Goal: Information Seeking & Learning: Learn about a topic

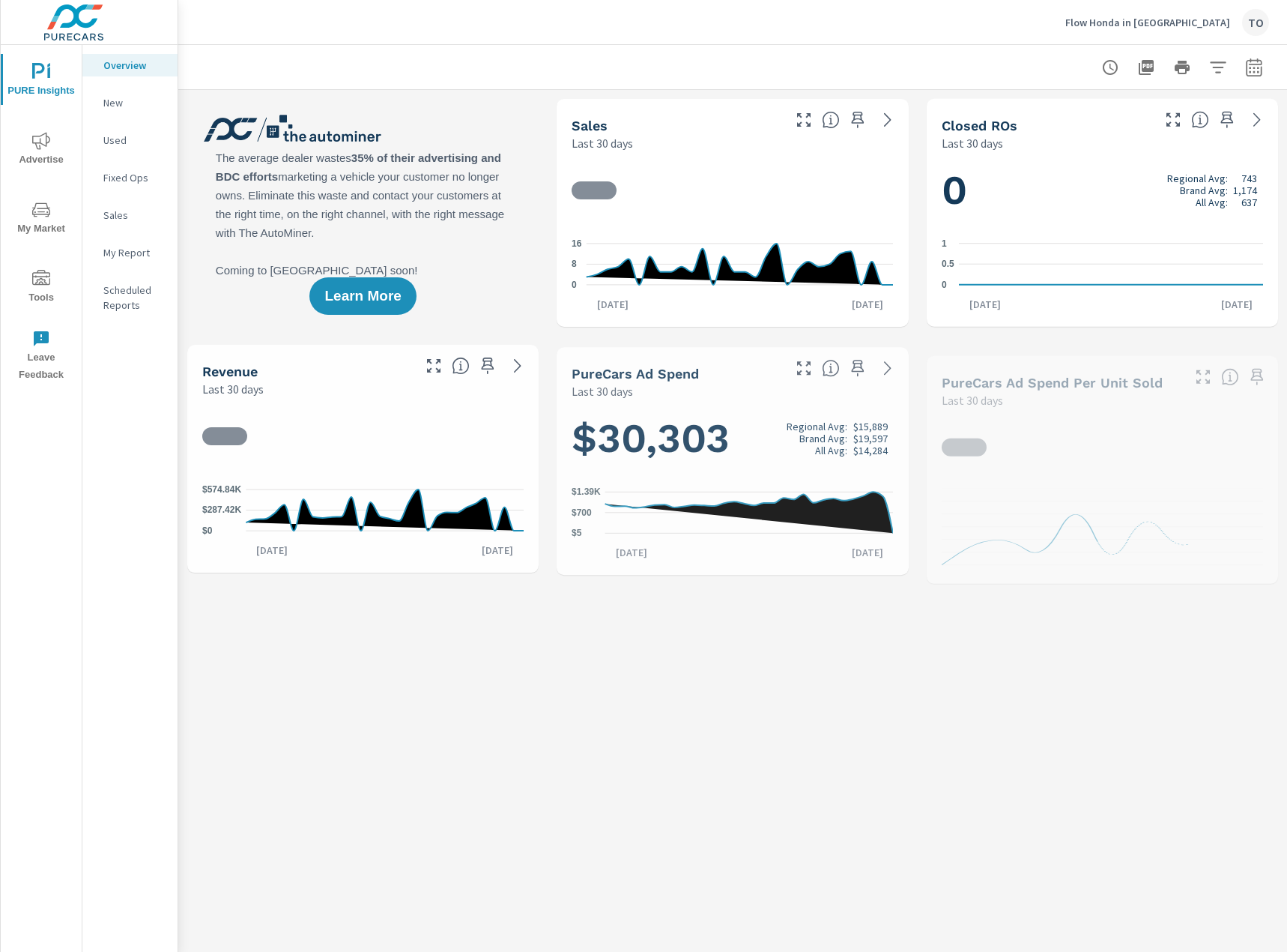
click at [58, 215] on span "My Market" at bounding box center [41, 219] width 72 height 36
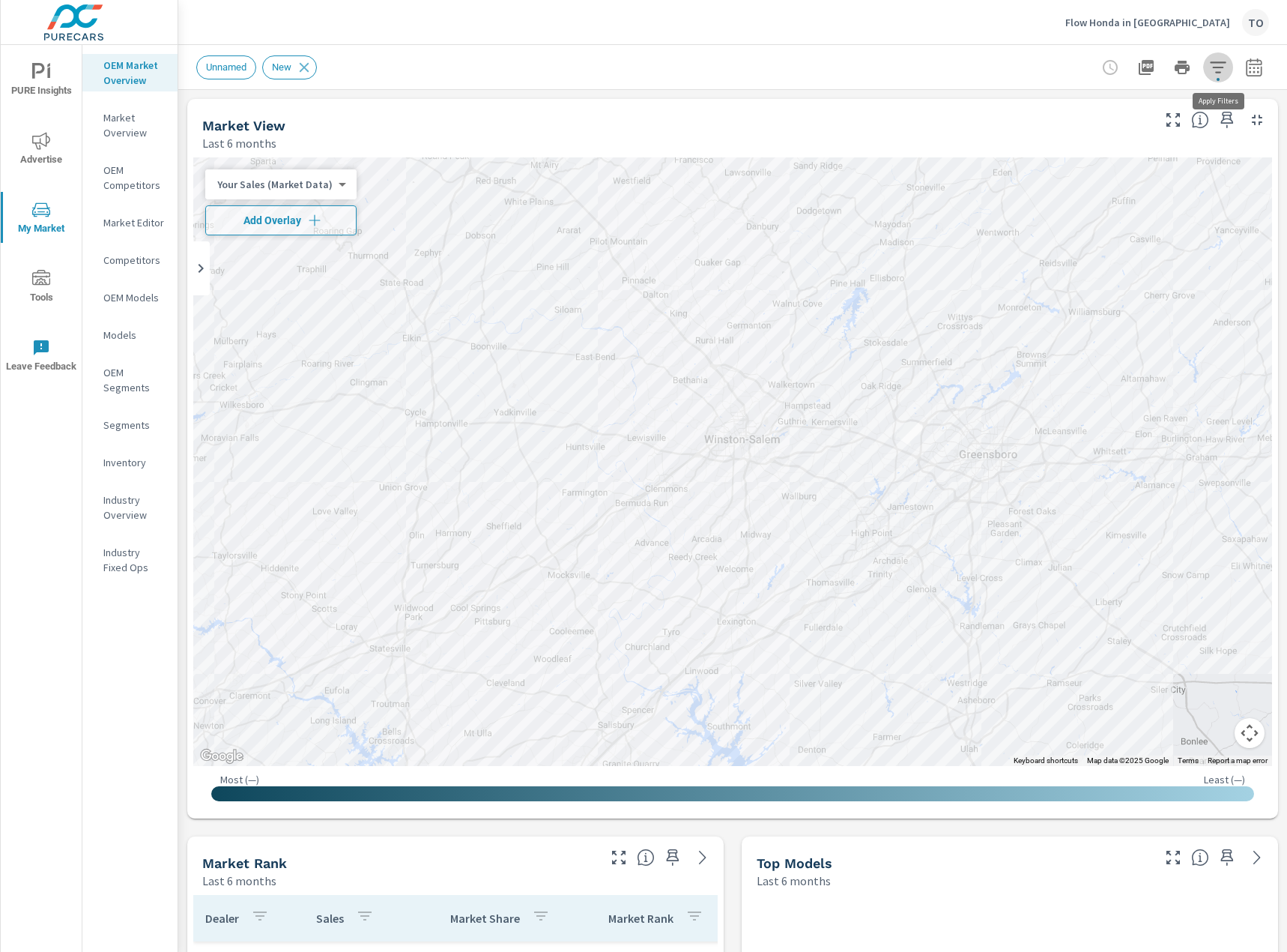
click at [1221, 67] on icon "button" at bounding box center [1217, 67] width 15 height 11
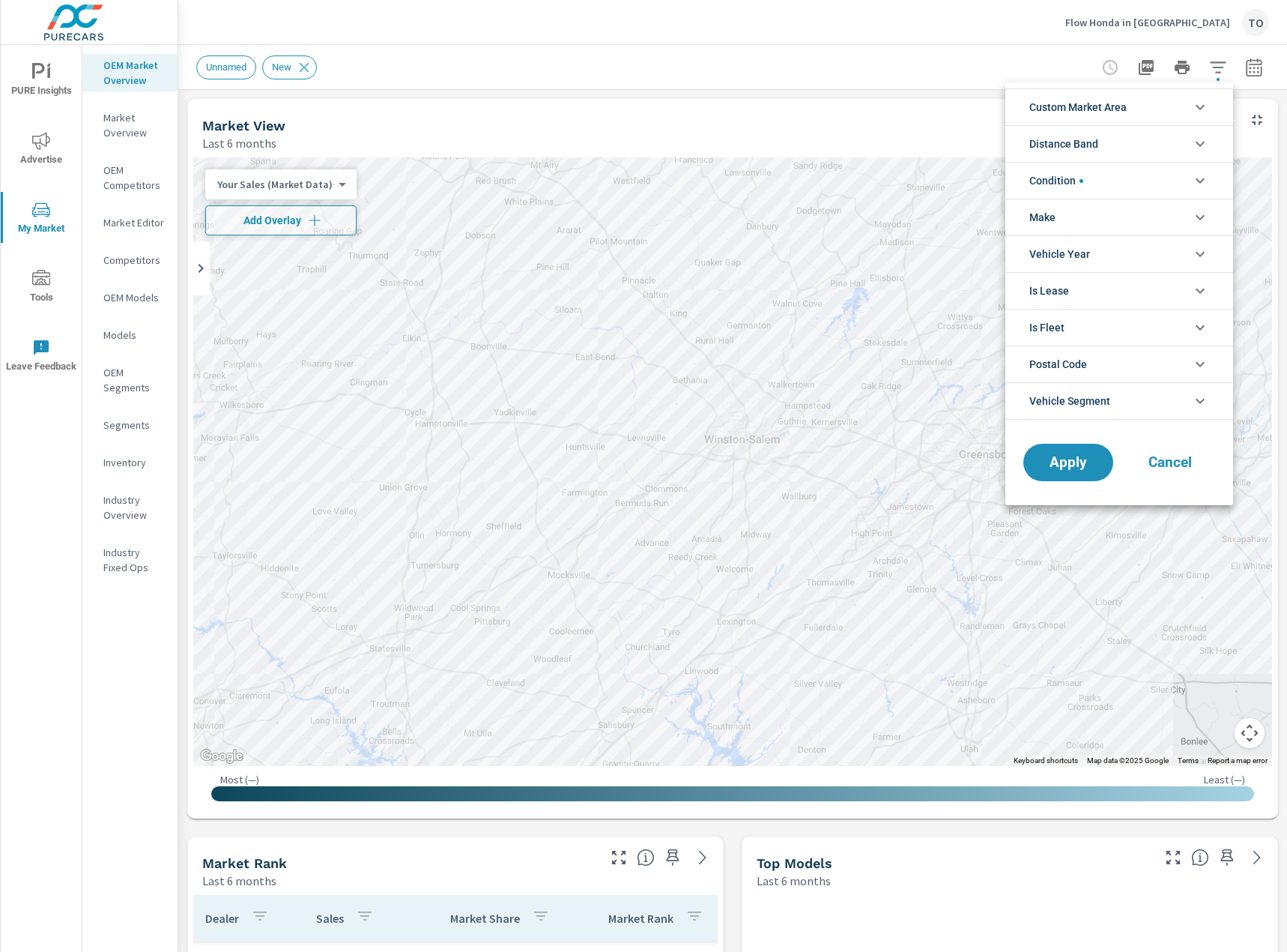
click at [1113, 113] on span "Custom Market Area" at bounding box center [1077, 107] width 97 height 36
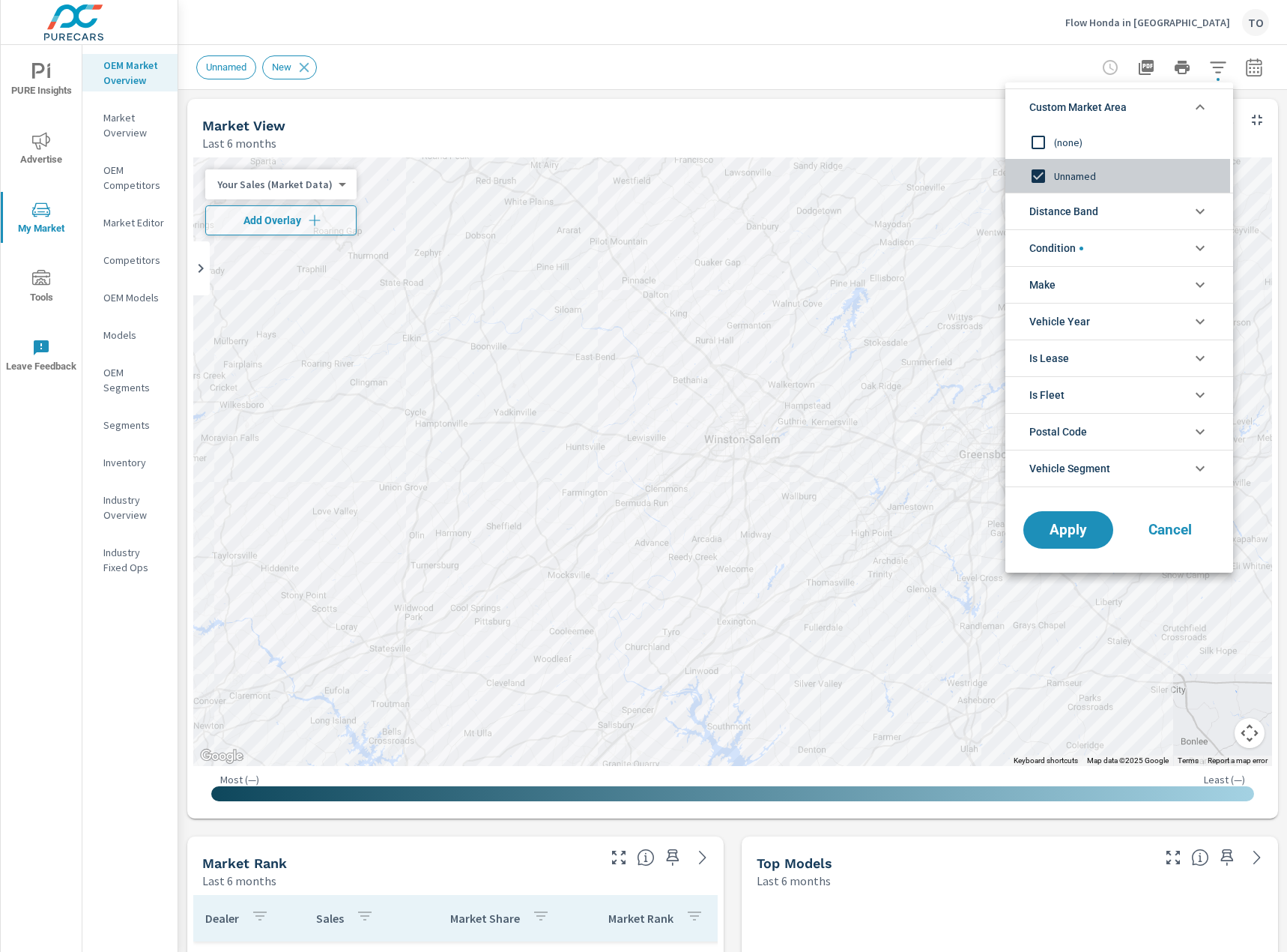
click at [1063, 172] on span "Unnamed" at bounding box center [1136, 176] width 164 height 18
click at [1066, 148] on span "(none)" at bounding box center [1136, 143] width 164 height 18
click at [1064, 530] on span "Apply" at bounding box center [1068, 531] width 62 height 15
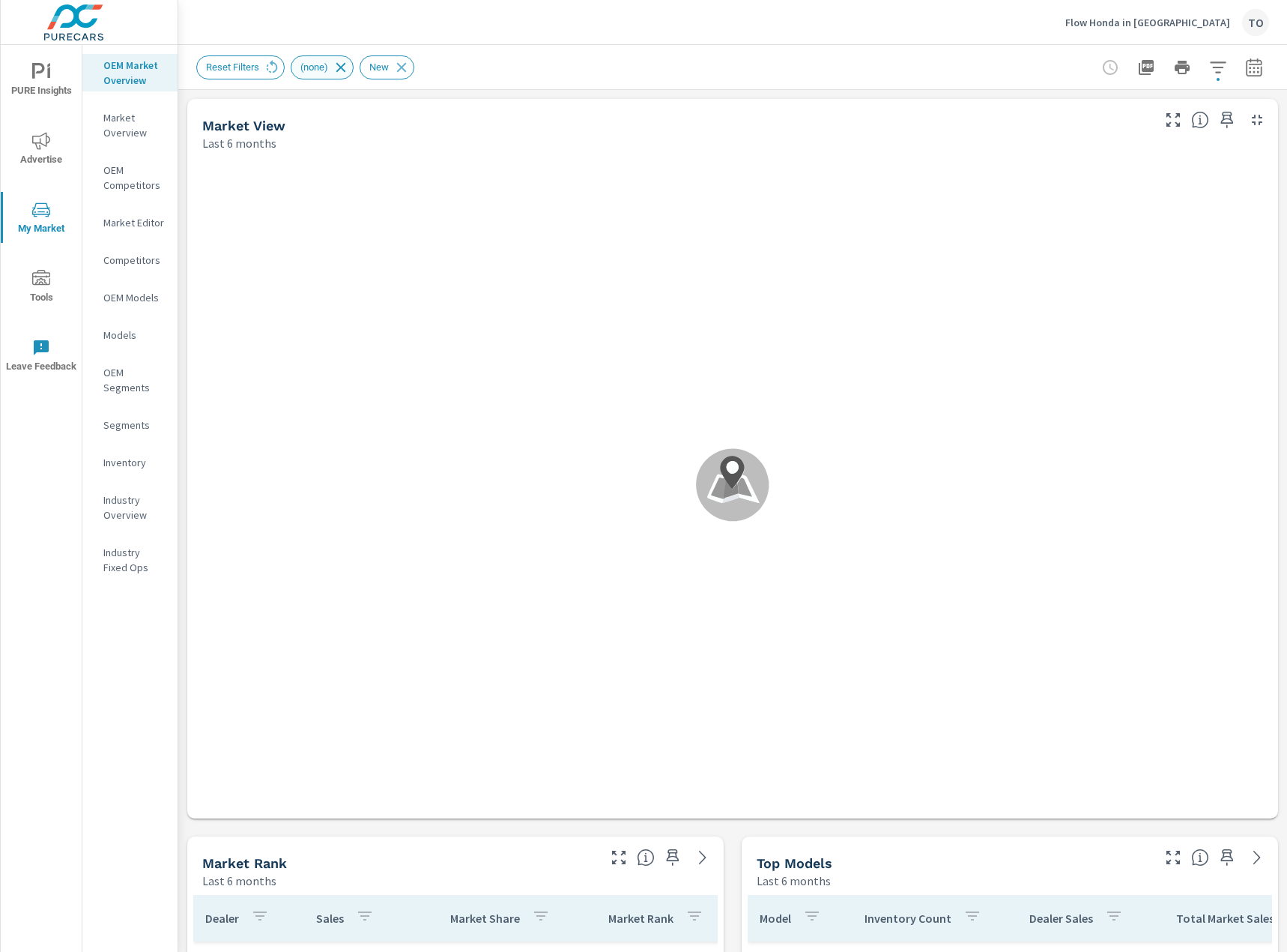
click at [336, 69] on icon at bounding box center [341, 66] width 10 height 10
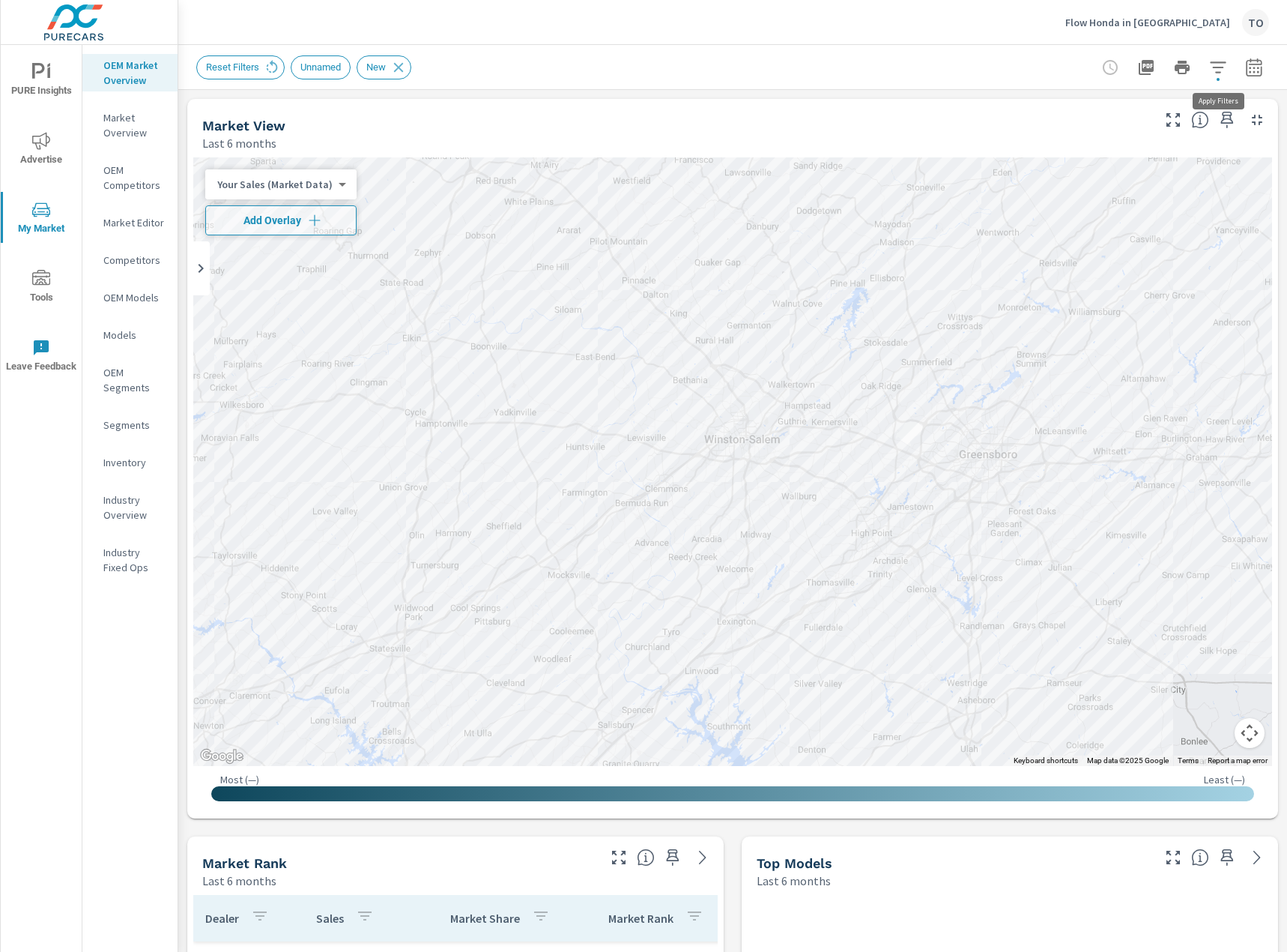
click at [1227, 71] on button "button" at bounding box center [1218, 67] width 30 height 30
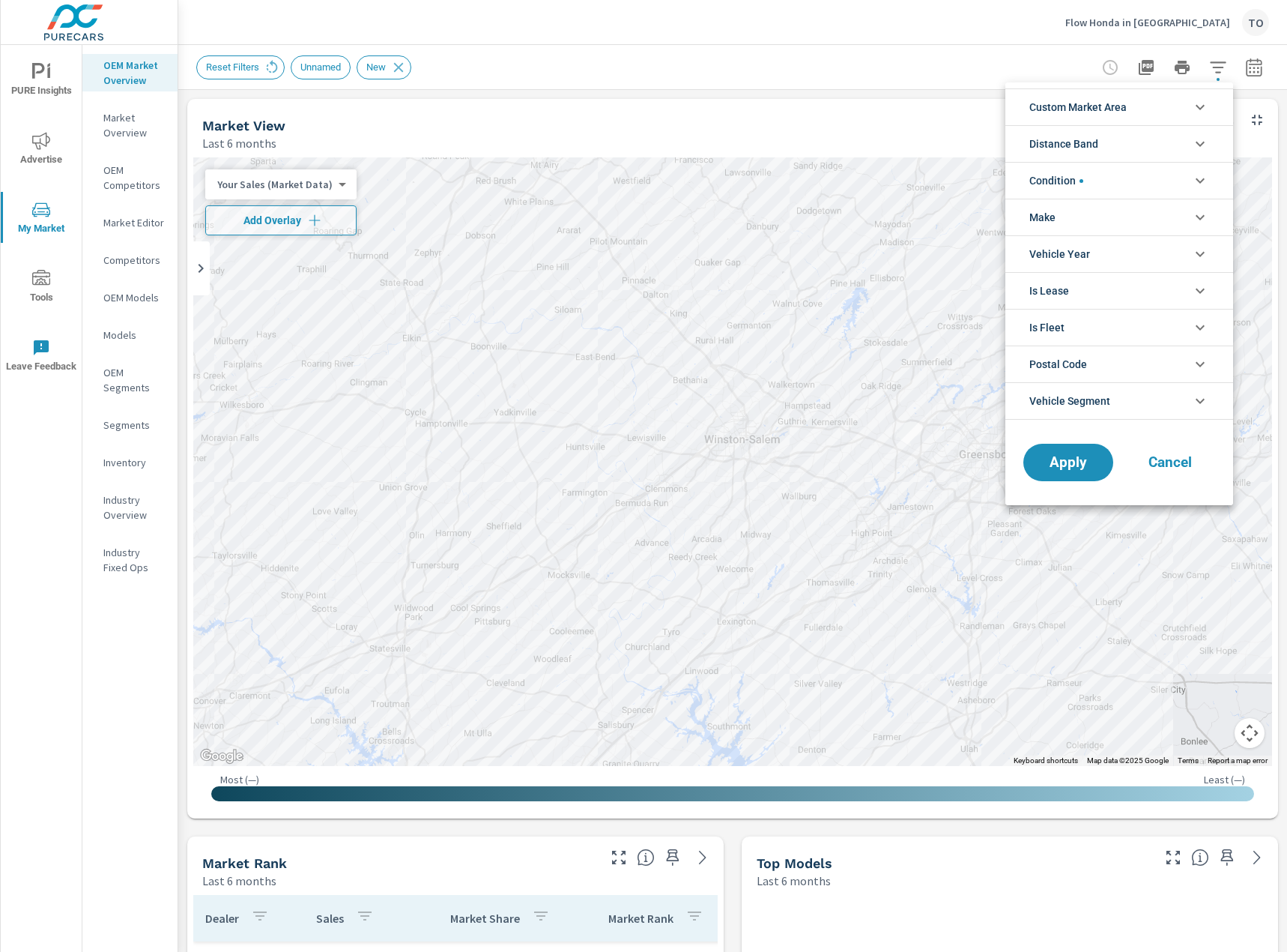
click at [1130, 183] on li "Condition" at bounding box center [1119, 180] width 228 height 36
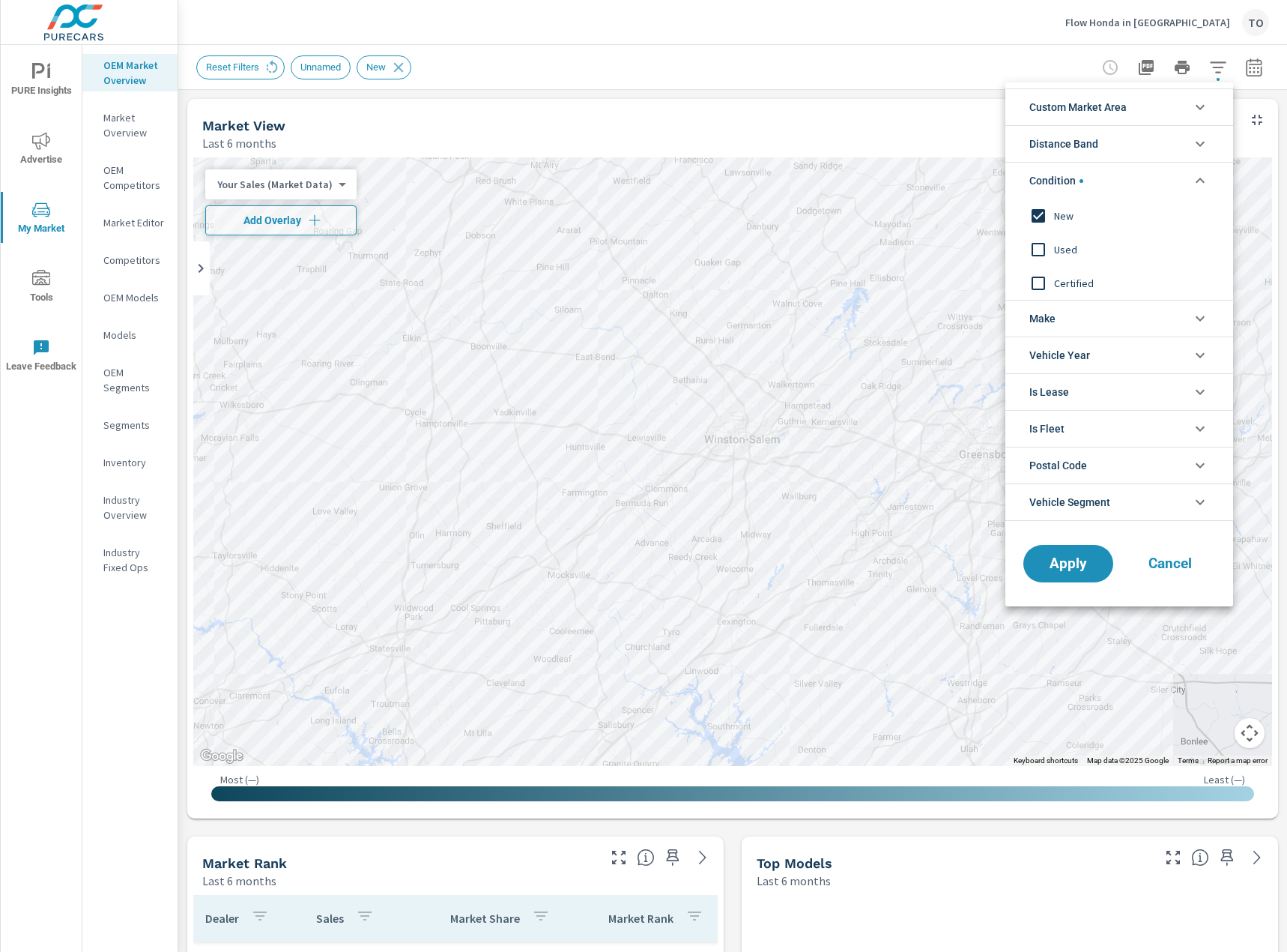
click at [1130, 183] on li "Condition" at bounding box center [1119, 180] width 228 height 36
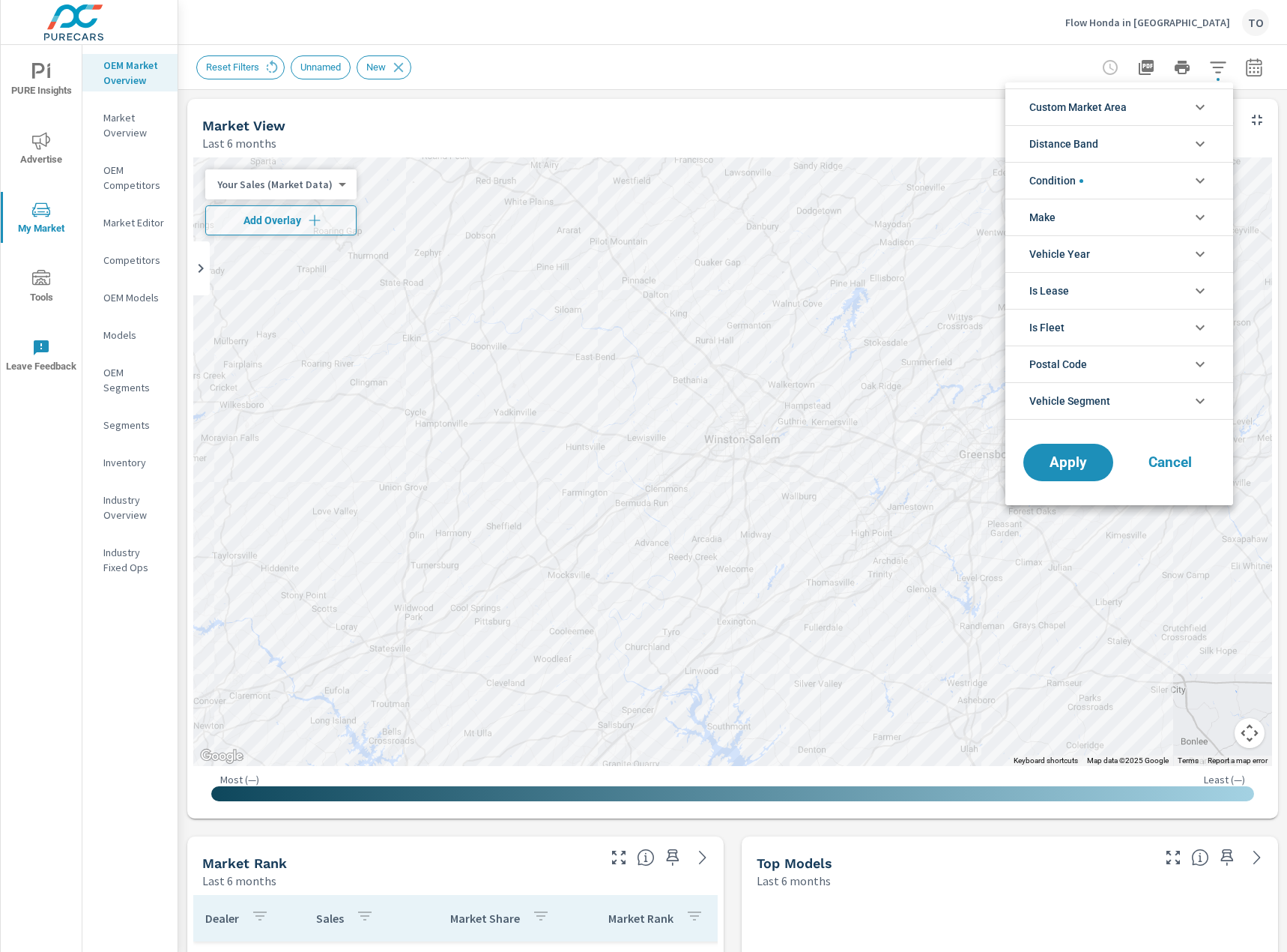
click at [1116, 221] on li "Make" at bounding box center [1119, 217] width 228 height 36
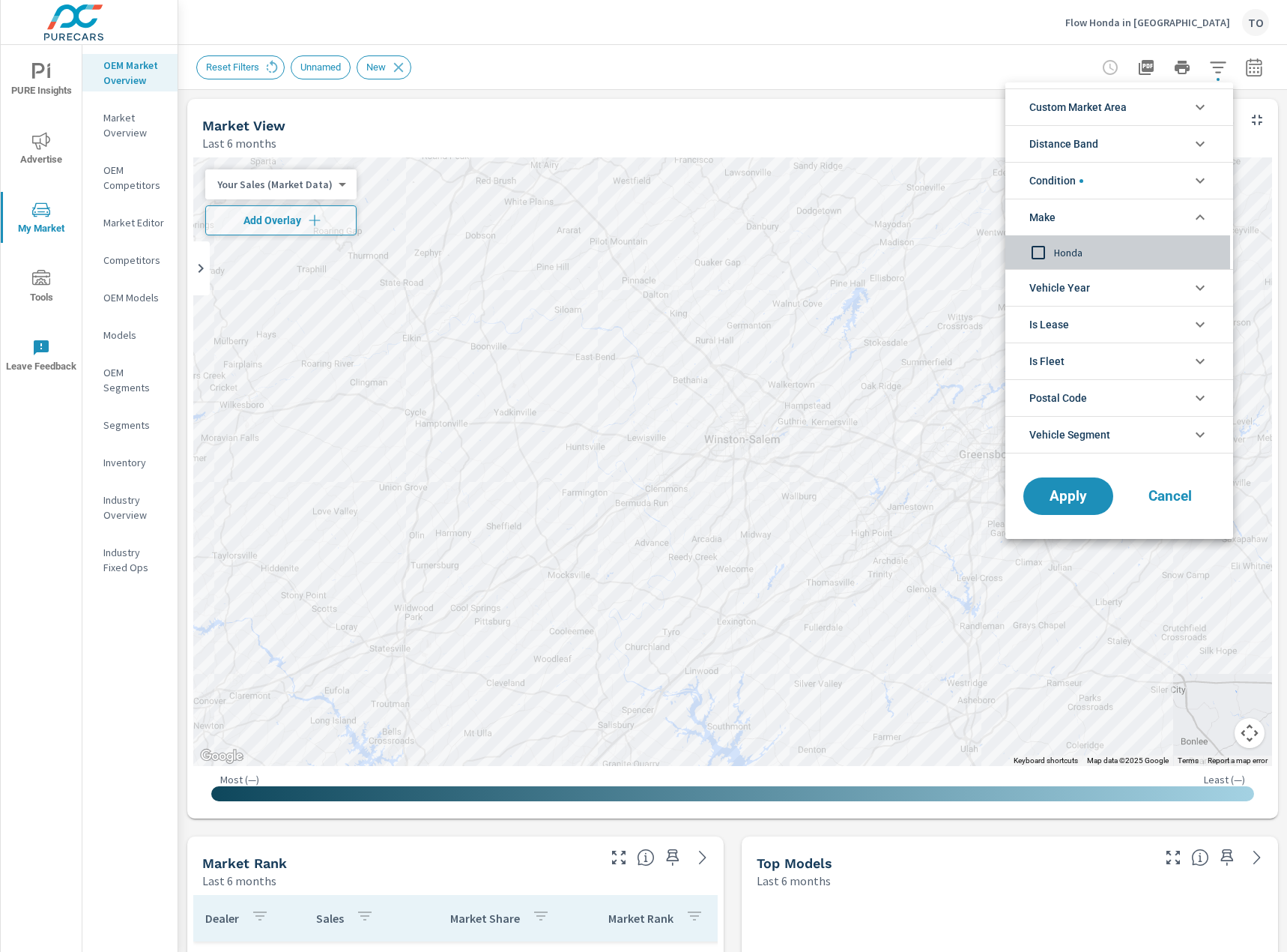
click at [1067, 242] on div "Honda" at bounding box center [1117, 252] width 224 height 34
click at [1076, 494] on span "Apply" at bounding box center [1068, 497] width 62 height 15
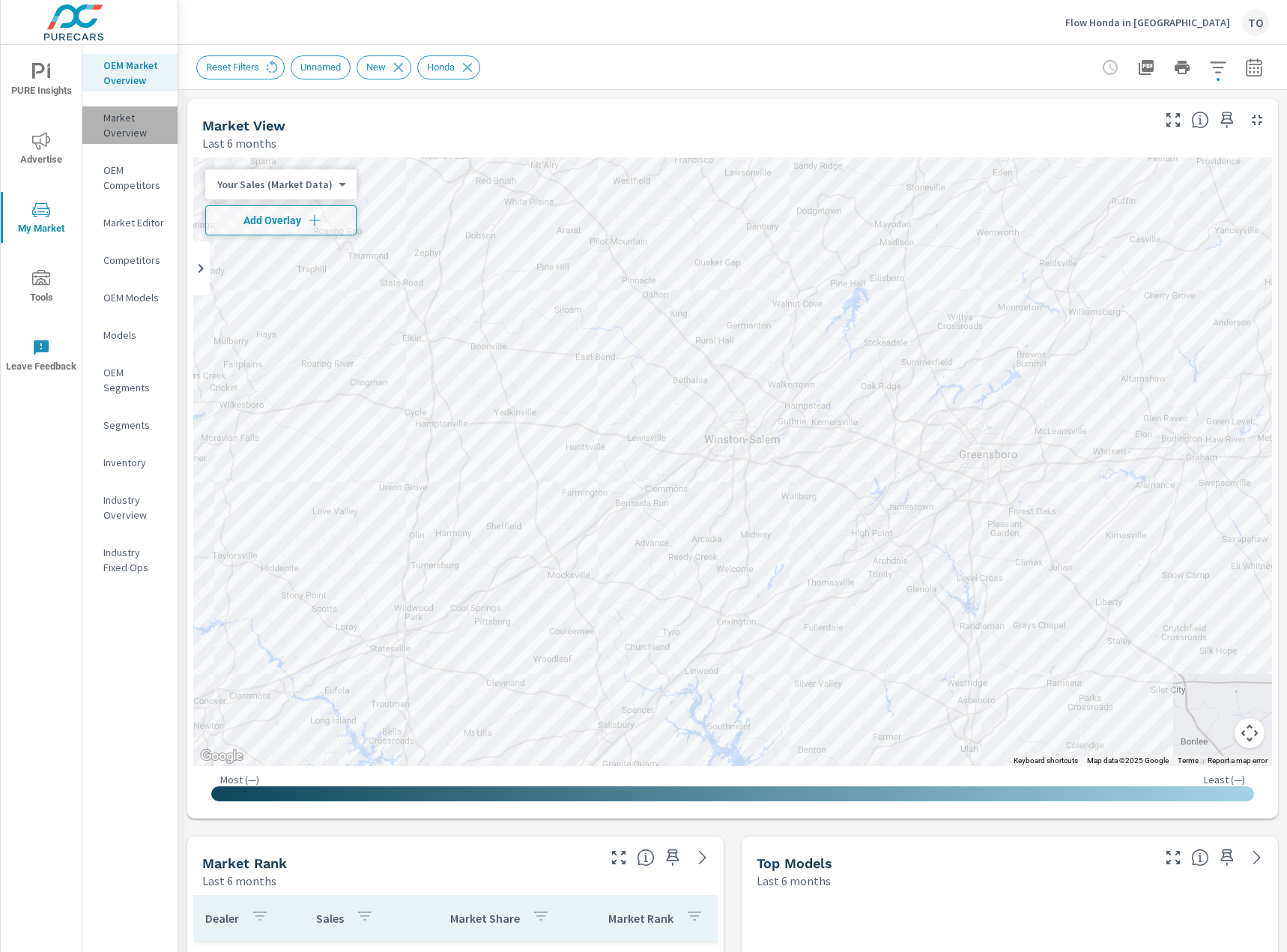
click at [138, 127] on p "Market Overview" at bounding box center [134, 124] width 62 height 30
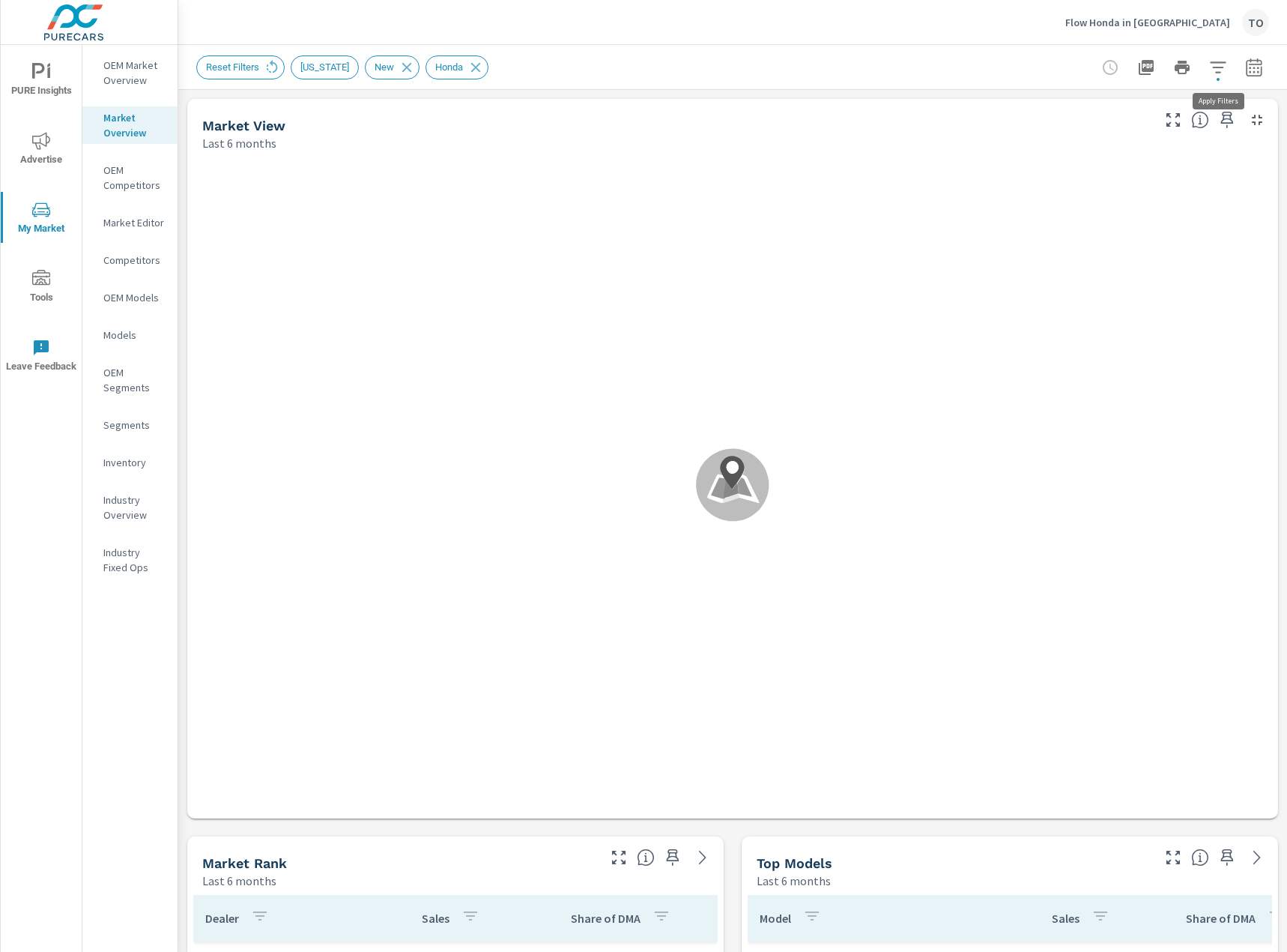
click at [1225, 71] on icon "button" at bounding box center [1218, 67] width 18 height 18
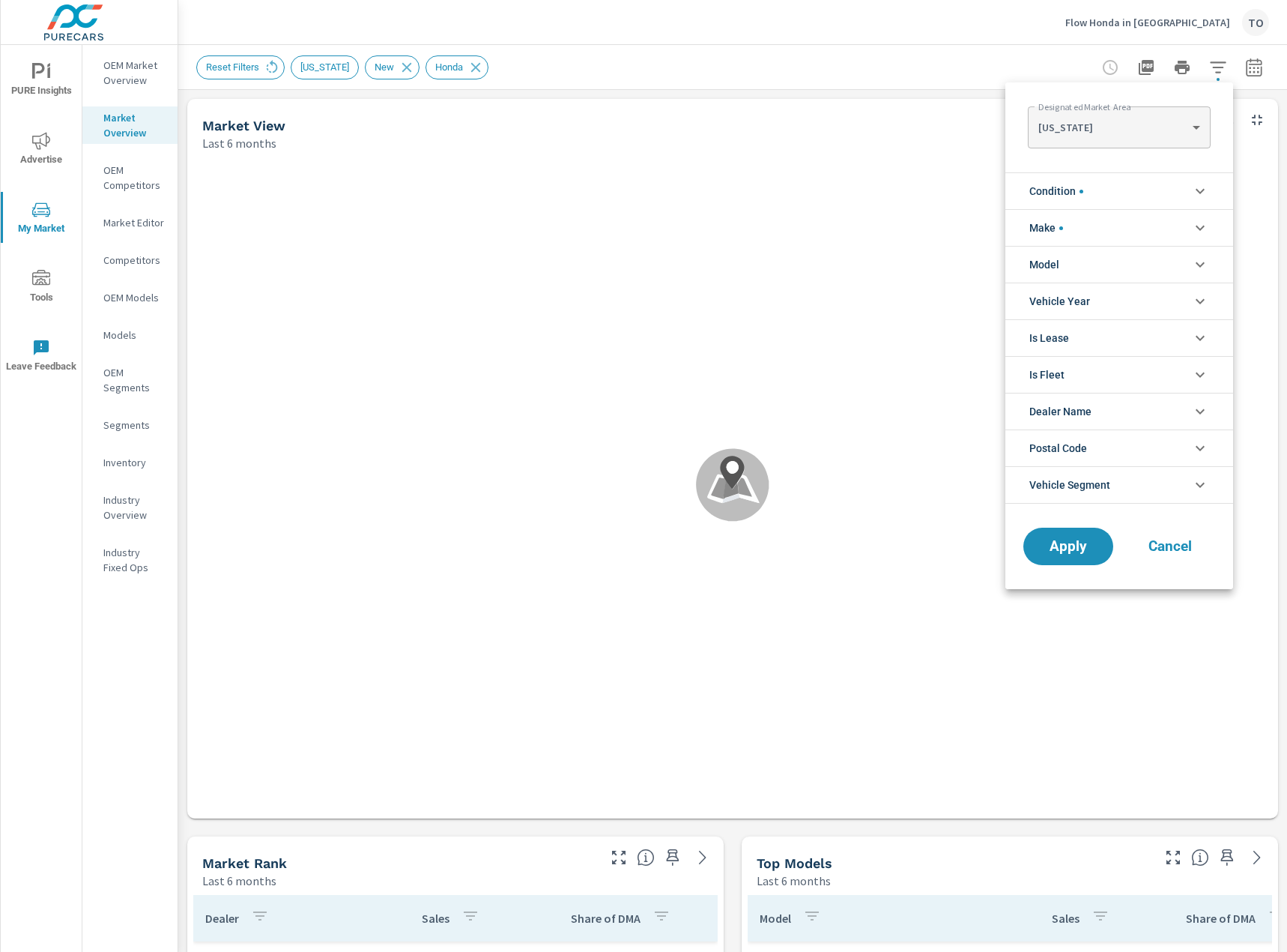
scroll to position [34, 0]
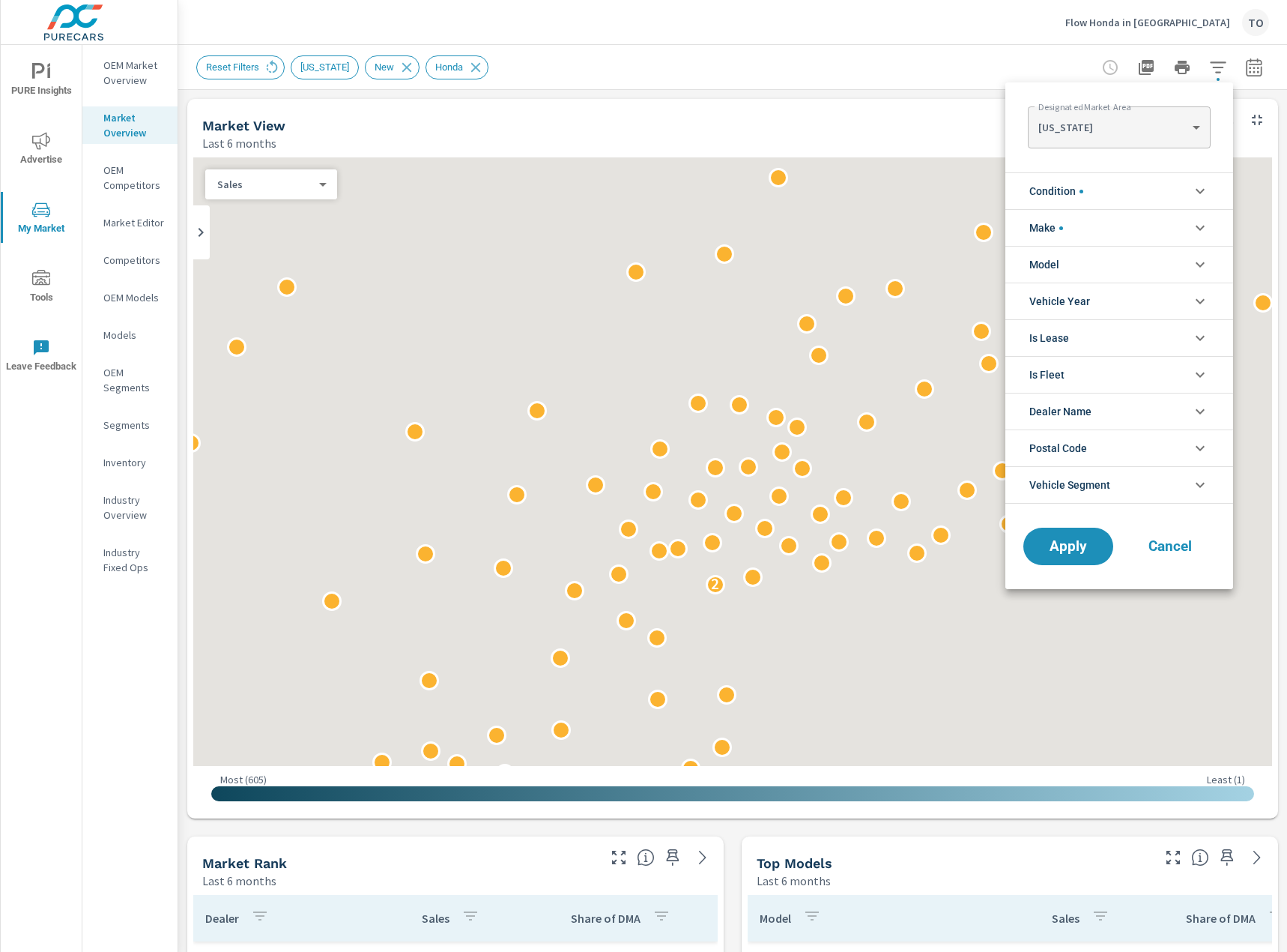
click at [1136, 125] on body "PURE Insights Advertise My Market Tools Leave Feedback OEM Market Overview Mark…" at bounding box center [643, 476] width 1287 height 952
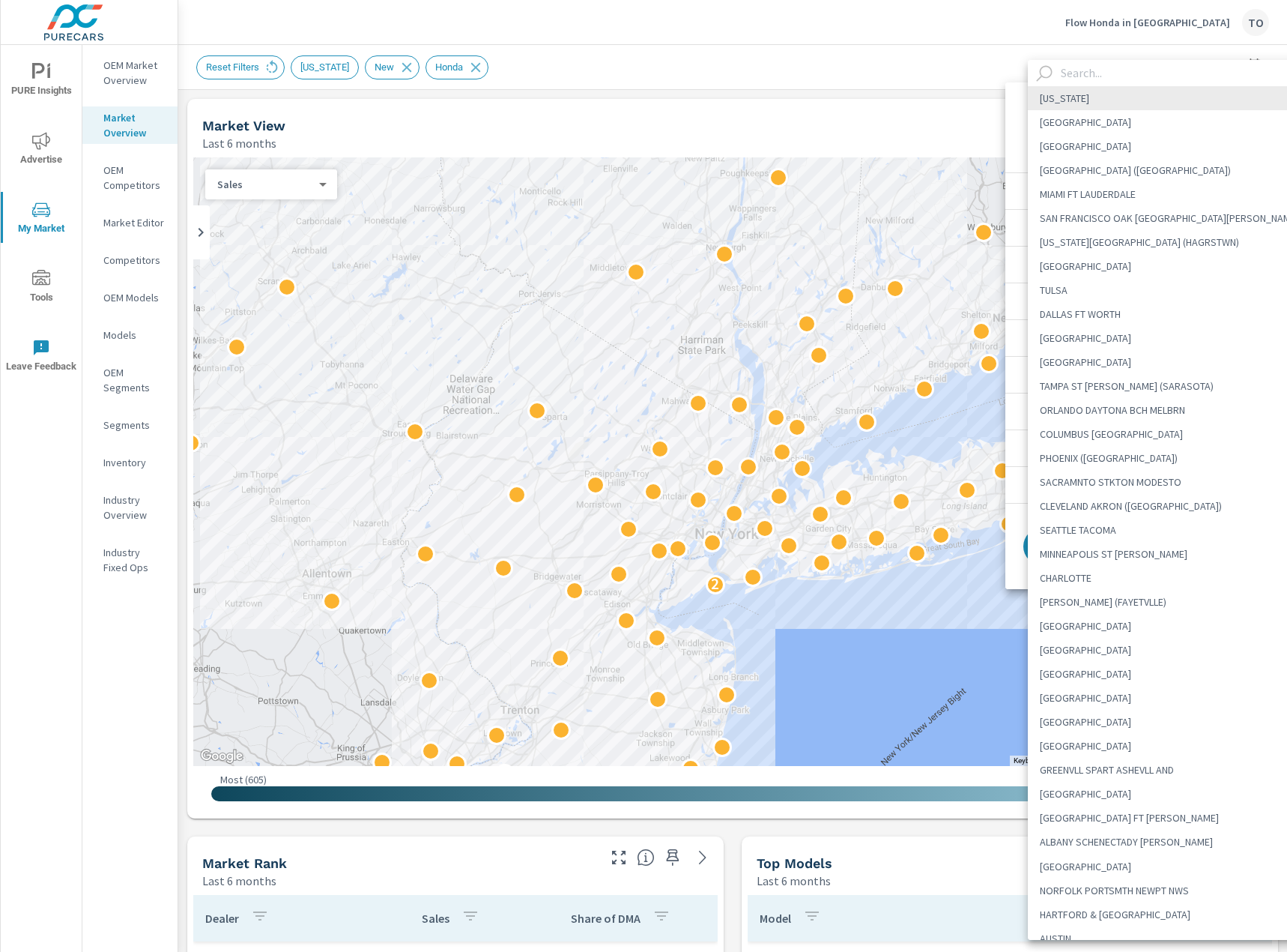
click at [1109, 82] on input "text" at bounding box center [1188, 73] width 267 height 26
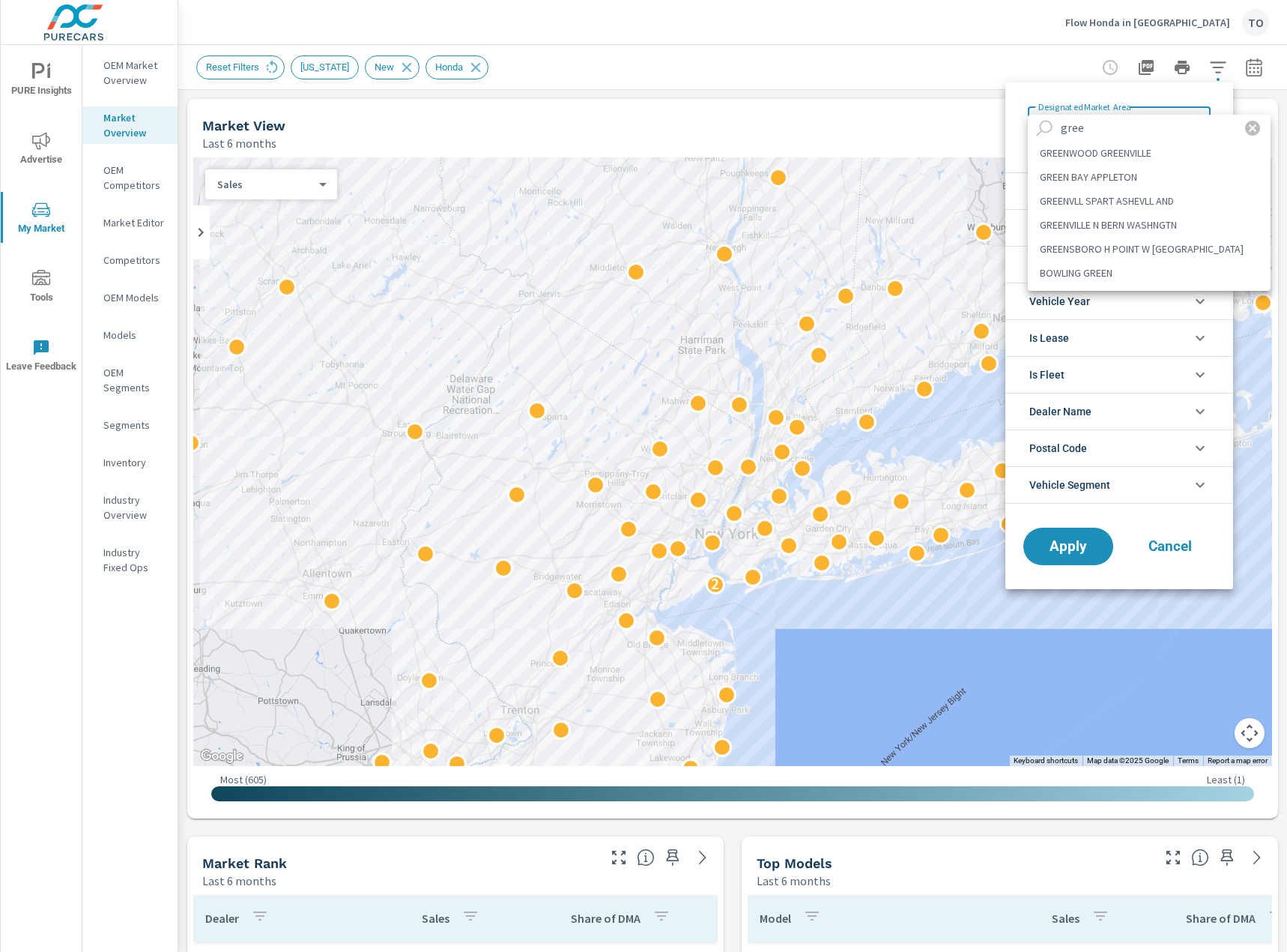
type input "gree"
click at [1125, 238] on li "GREENSBORO H POINT W [GEOGRAPHIC_DATA]" at bounding box center [1149, 249] width 243 height 24
type Area "GREENSBORO H POINT W [GEOGRAPHIC_DATA]"
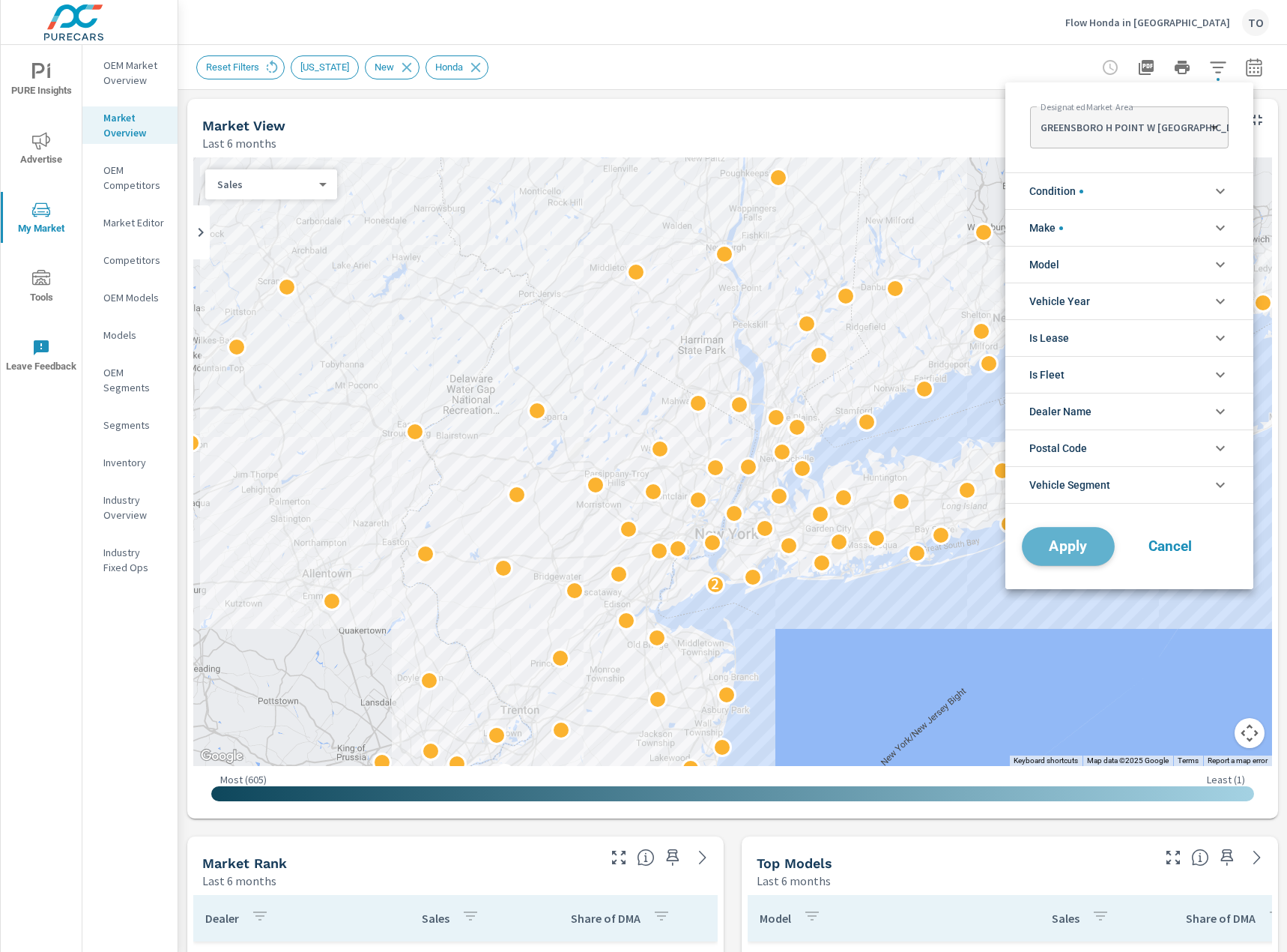
click at [1100, 559] on button "Apply" at bounding box center [1068, 546] width 93 height 39
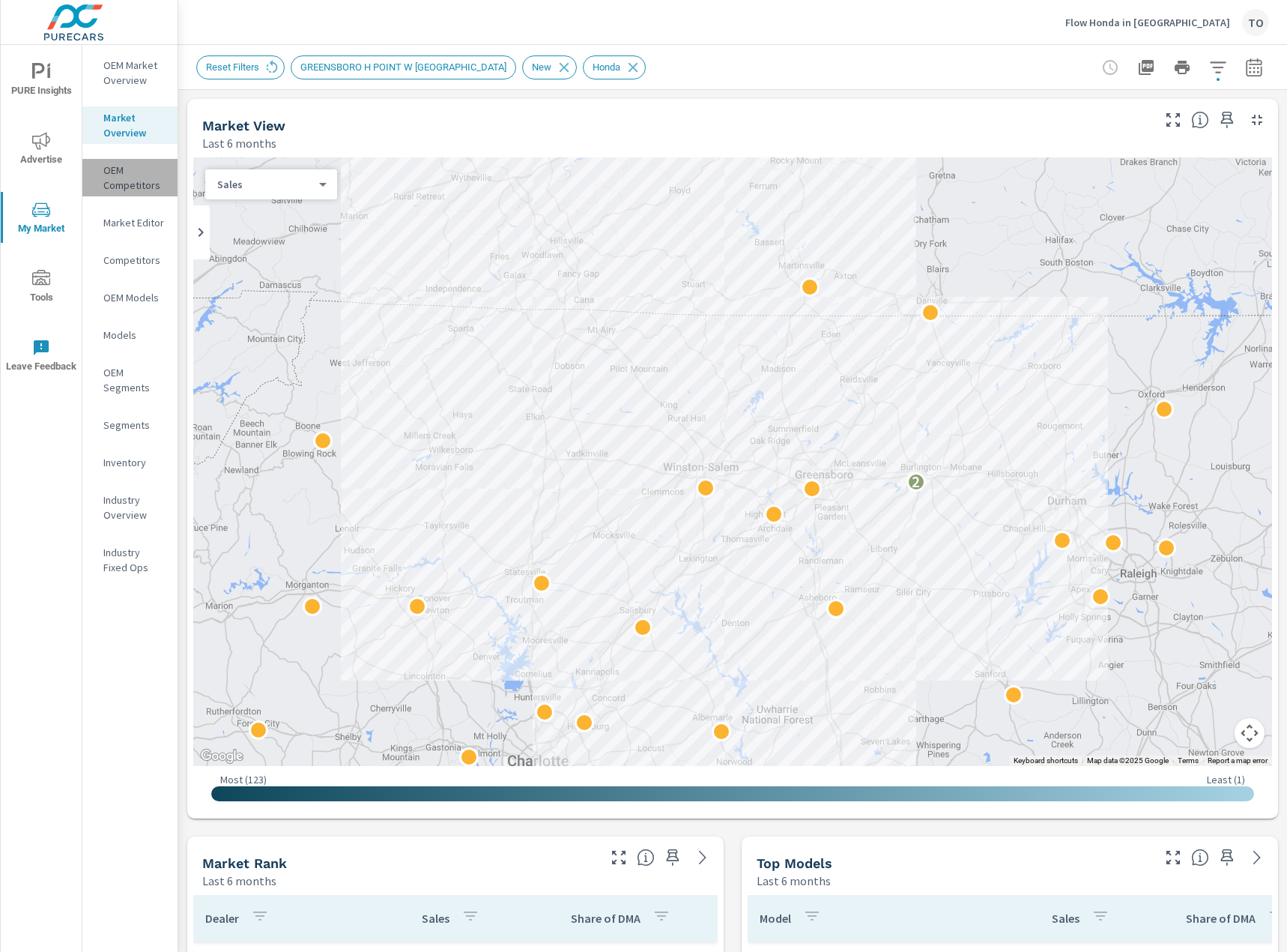
click at [134, 183] on p "OEM Competitors" at bounding box center [134, 177] width 62 height 30
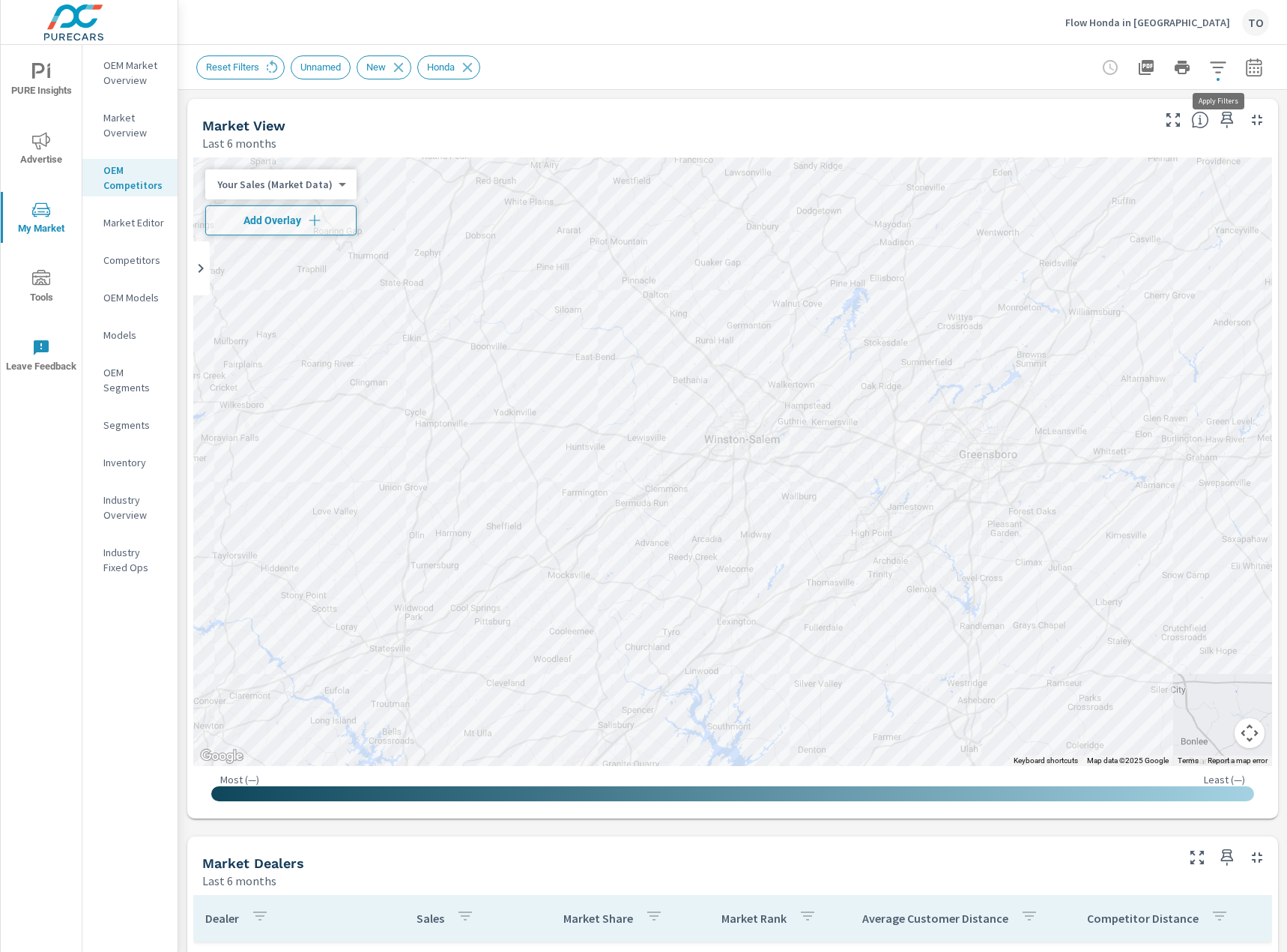
click at [1212, 68] on icon "button" at bounding box center [1218, 67] width 18 height 18
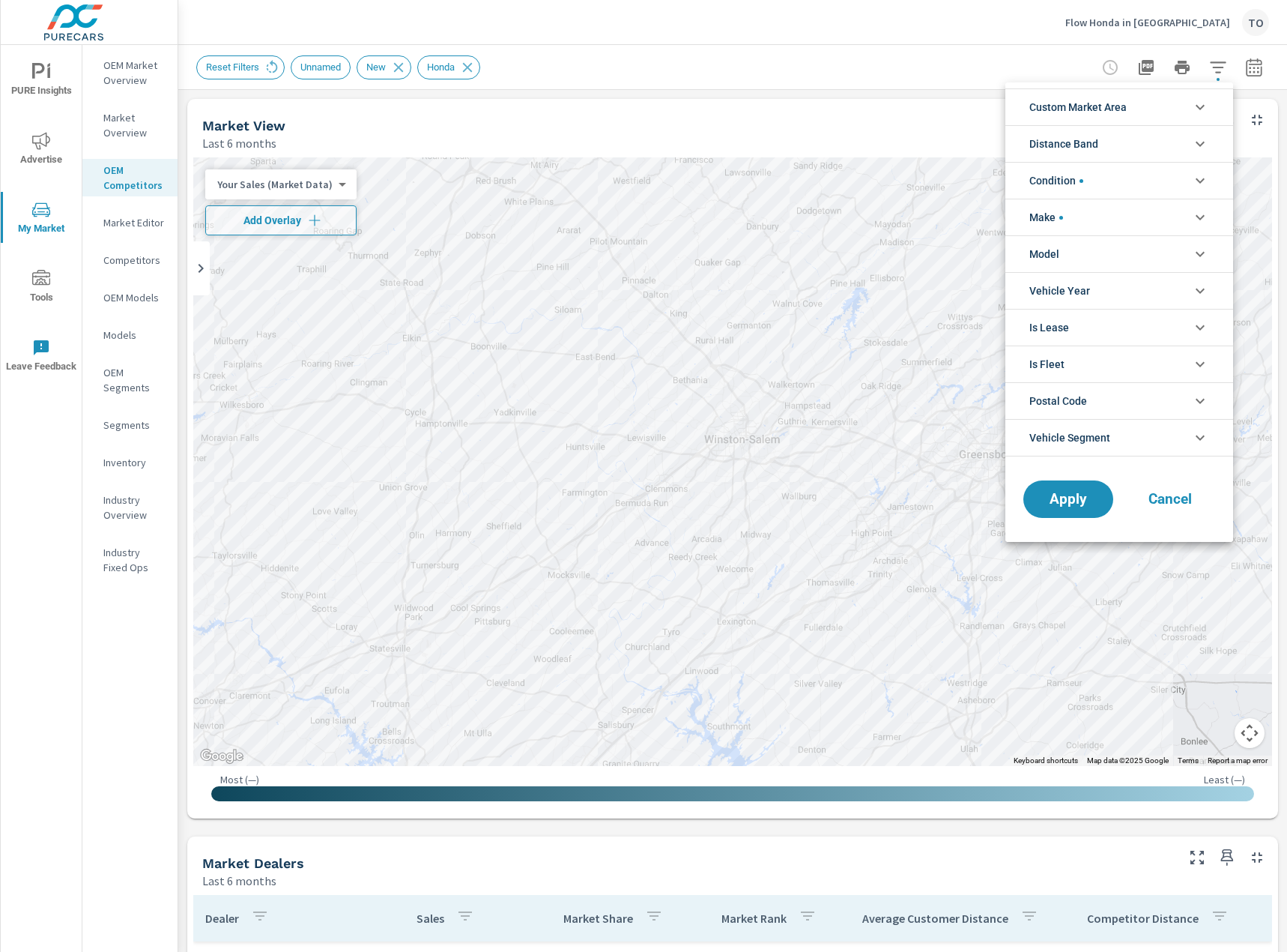
click at [893, 102] on div at bounding box center [643, 476] width 1287 height 952
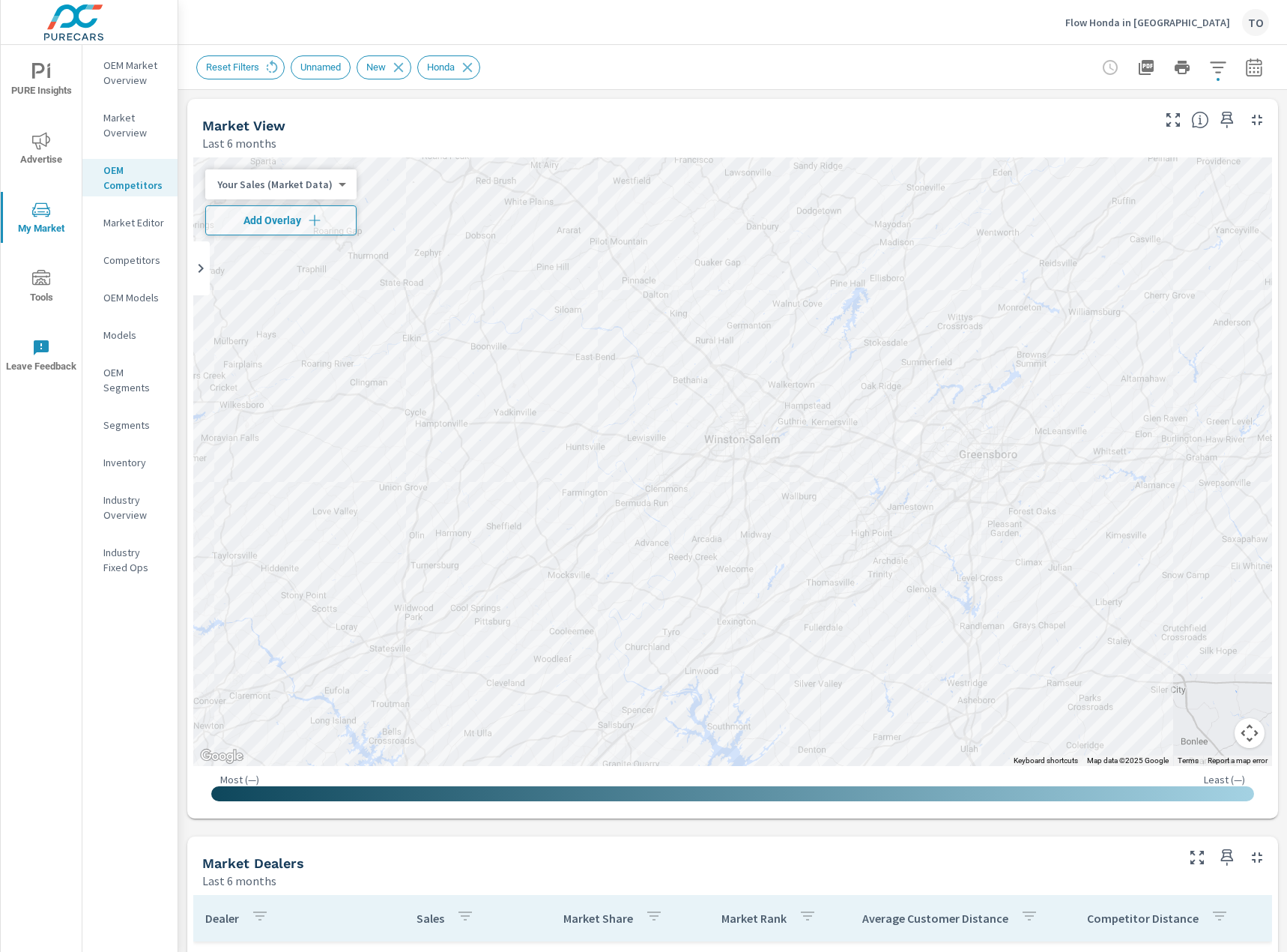
click at [145, 134] on p "Market Overview" at bounding box center [134, 124] width 62 height 30
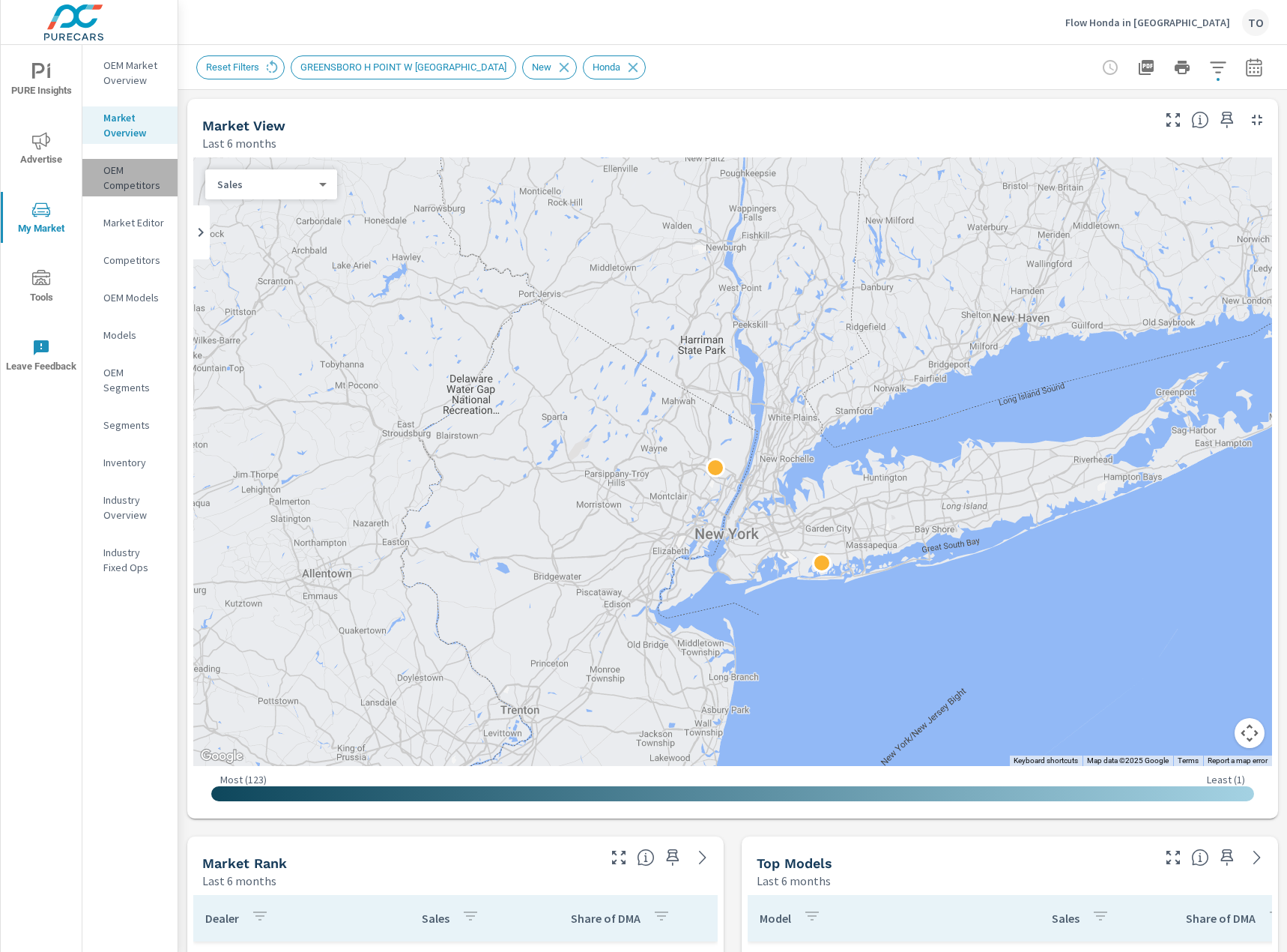
click at [116, 181] on p "OEM Competitors" at bounding box center [134, 177] width 62 height 30
